Goal: Entertainment & Leisure: Consume media (video, audio)

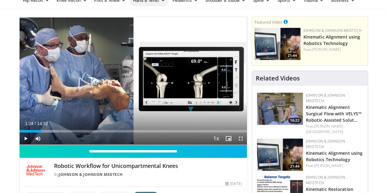
drag, startPoint x: 0, startPoint y: 0, endPoint x: 135, endPoint y: 4, distance: 135.2
click at [135, 4] on link "Hand & Wrist" at bounding box center [148, 0] width 39 height 12
click at [20, 145] on span "Video Player" at bounding box center [26, 138] width 12 height 12
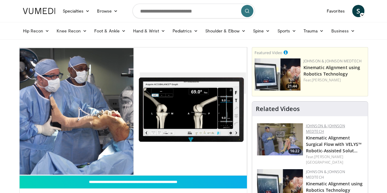
click at [345, 124] on link "Johnson & Johnson MedTech" at bounding box center [325, 128] width 39 height 11
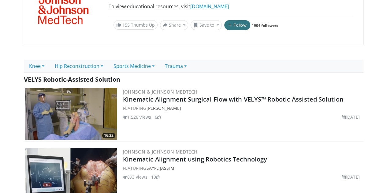
scroll to position [81, 0]
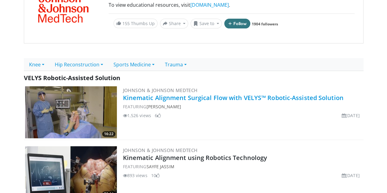
click at [228, 94] on link "Kinematic Alignment Surgical Flow with VELYS™ Robotic-Assisted Solution" at bounding box center [233, 98] width 220 height 8
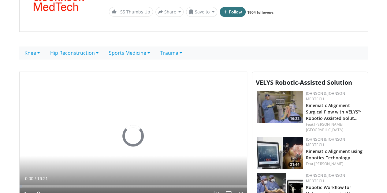
scroll to position [133, 0]
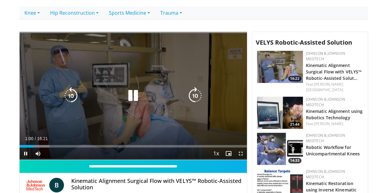
click at [92, 68] on div "10 seconds Tap to unmute" at bounding box center [133, 96] width 227 height 128
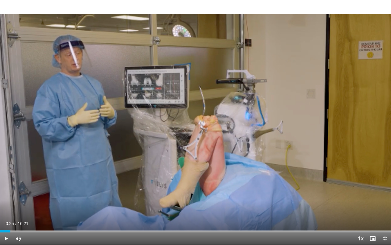
click at [169, 143] on div "10 seconds Tap to unmute" at bounding box center [195, 122] width 391 height 244
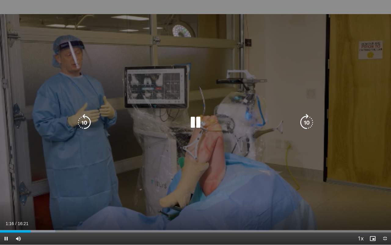
click at [232, 138] on div "10 seconds Tap to unmute" at bounding box center [195, 122] width 391 height 244
click at [199, 122] on icon "Video Player" at bounding box center [195, 122] width 17 height 17
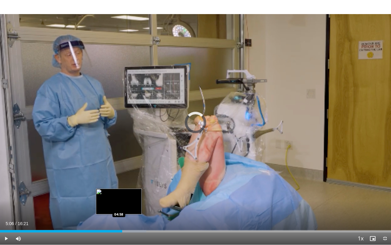
click at [119, 193] on div "05:06" at bounding box center [61, 231] width 122 height 2
click at [109, 193] on div "04:59" at bounding box center [60, 231] width 120 height 2
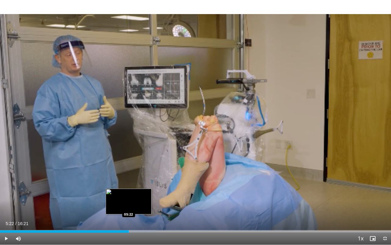
click at [129, 193] on div "Loaded : 39.79% 05:22 05:22" at bounding box center [195, 229] width 391 height 6
click at [129, 193] on video-js "**********" at bounding box center [195, 122] width 391 height 245
click at [124, 193] on div "Loaded : 39.79% 05:27 05:11" at bounding box center [195, 229] width 391 height 6
click at [120, 193] on div "05:01" at bounding box center [60, 231] width 120 height 2
click at [126, 193] on div "Loaded : 40.44% 05:32 05:16" at bounding box center [195, 231] width 391 height 2
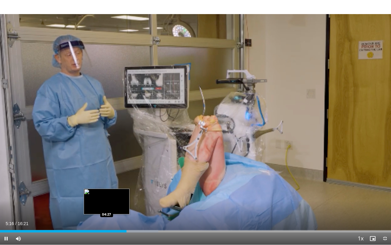
click at [106, 193] on div "05:17" at bounding box center [63, 231] width 127 height 2
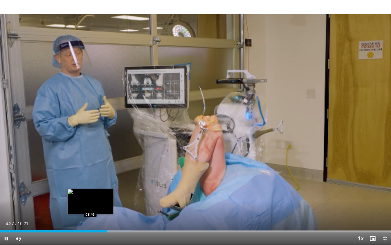
click at [90, 193] on div "Loaded : 33.67% 04:27 03:46" at bounding box center [195, 229] width 391 height 6
click at [79, 193] on div "Loaded : 29.31% 03:46 03:17" at bounding box center [195, 229] width 391 height 6
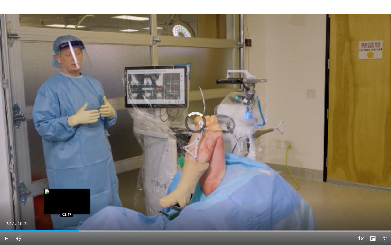
click at [67, 193] on div "Loaded : 26.53% 03:19 02:47" at bounding box center [195, 229] width 391 height 6
click at [57, 193] on div "Loaded : 18.36% 02:49 02:23" at bounding box center [195, 229] width 391 height 6
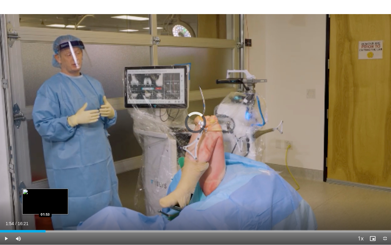
click at [45, 193] on div "Loaded : 0.00% 01:54 01:53" at bounding box center [195, 229] width 391 height 6
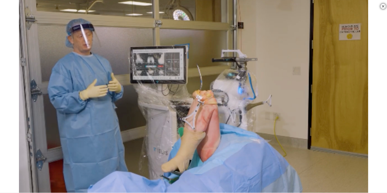
scroll to position [350, 0]
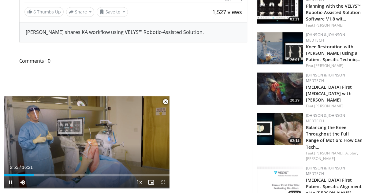
click at [167, 101] on span "Video Player" at bounding box center [165, 102] width 12 height 12
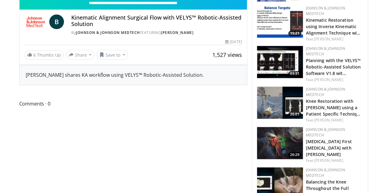
scroll to position [297, 0]
